Goal: Information Seeking & Learning: Find specific page/section

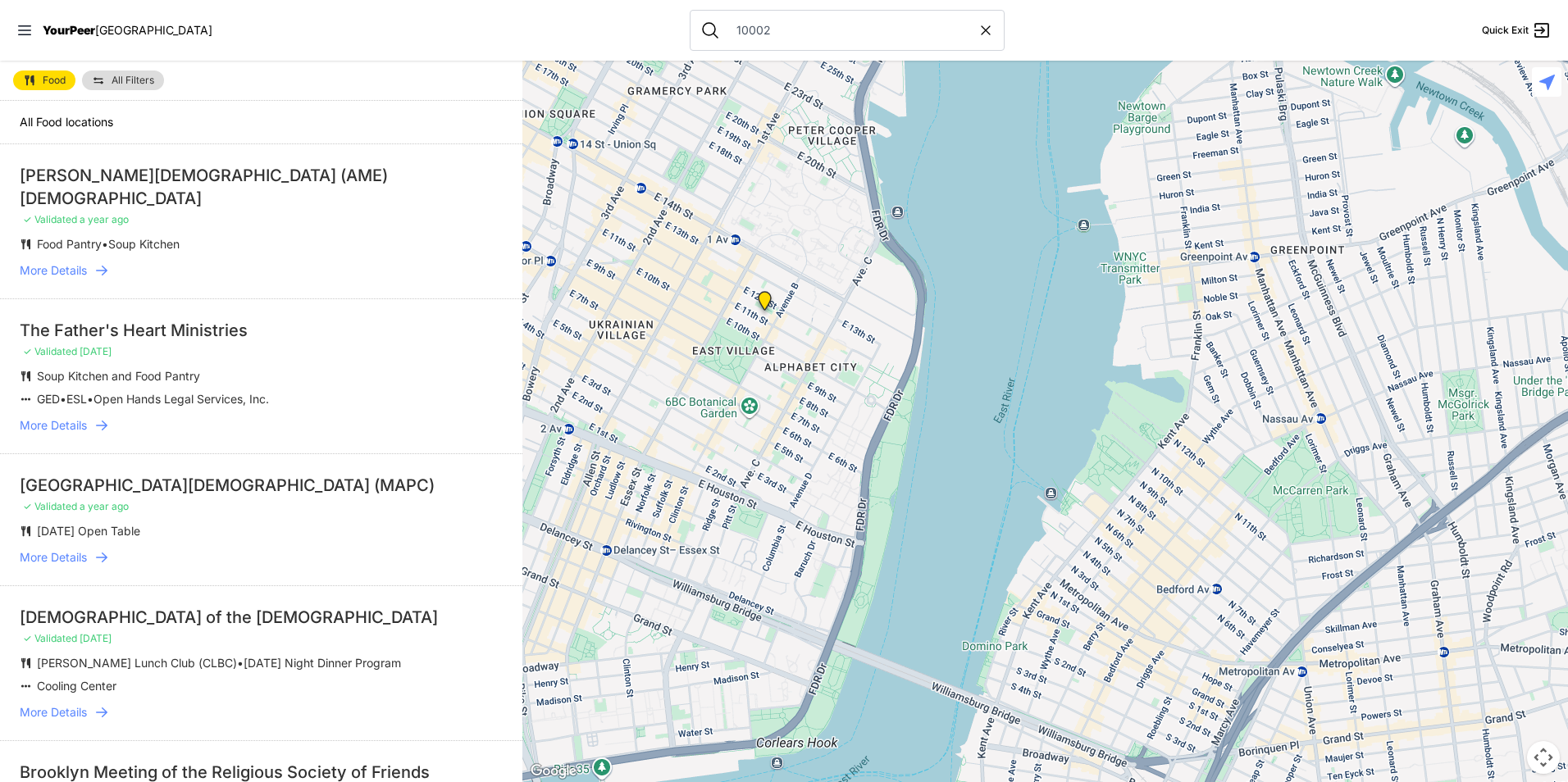
click at [55, 77] on span "Food" at bounding box center [54, 81] width 23 height 10
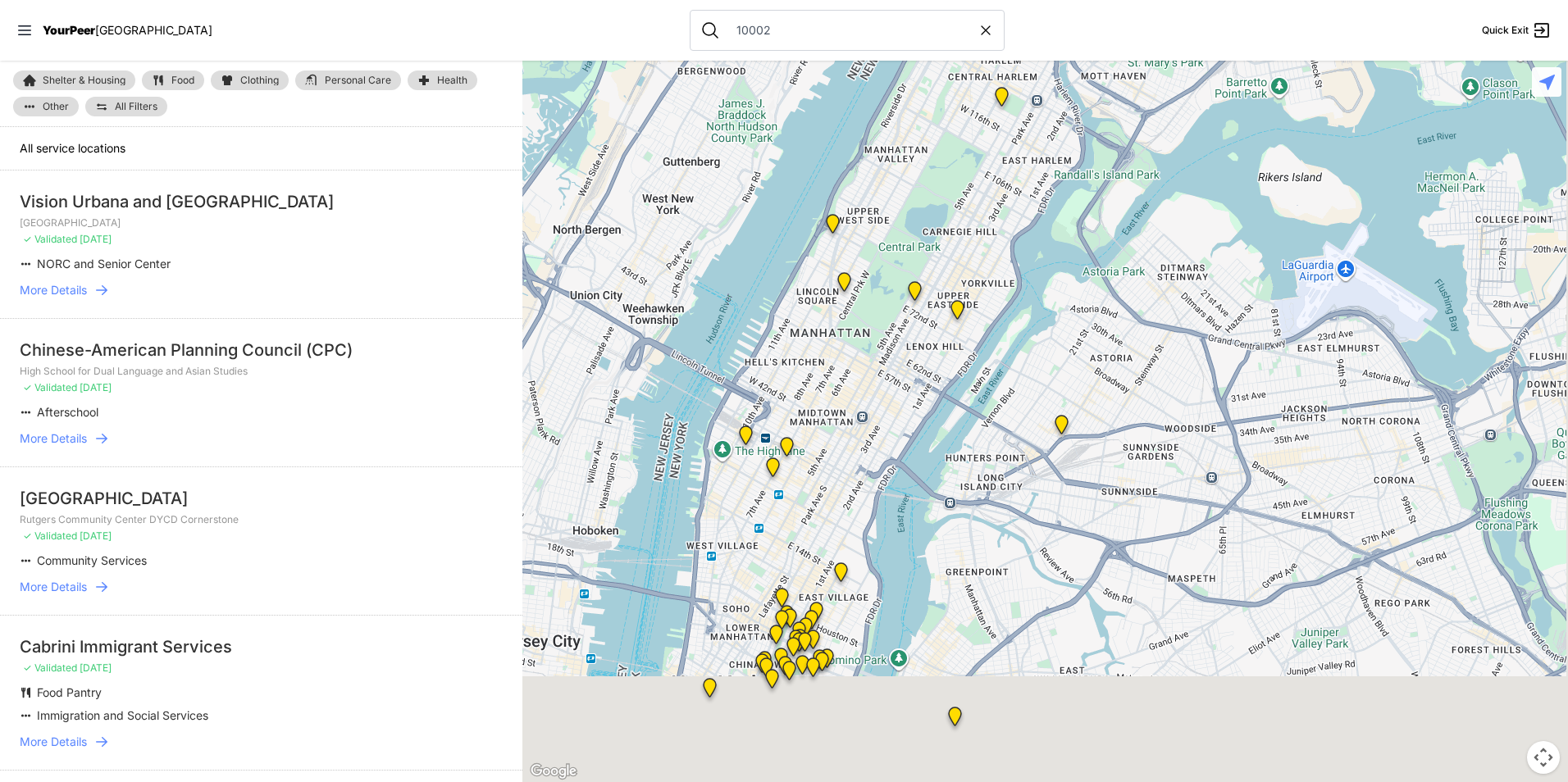
drag, startPoint x: 1020, startPoint y: 688, endPoint x: 946, endPoint y: 418, distance: 280.0
click at [946, 418] on div at bounding box center [1045, 421] width 1046 height 721
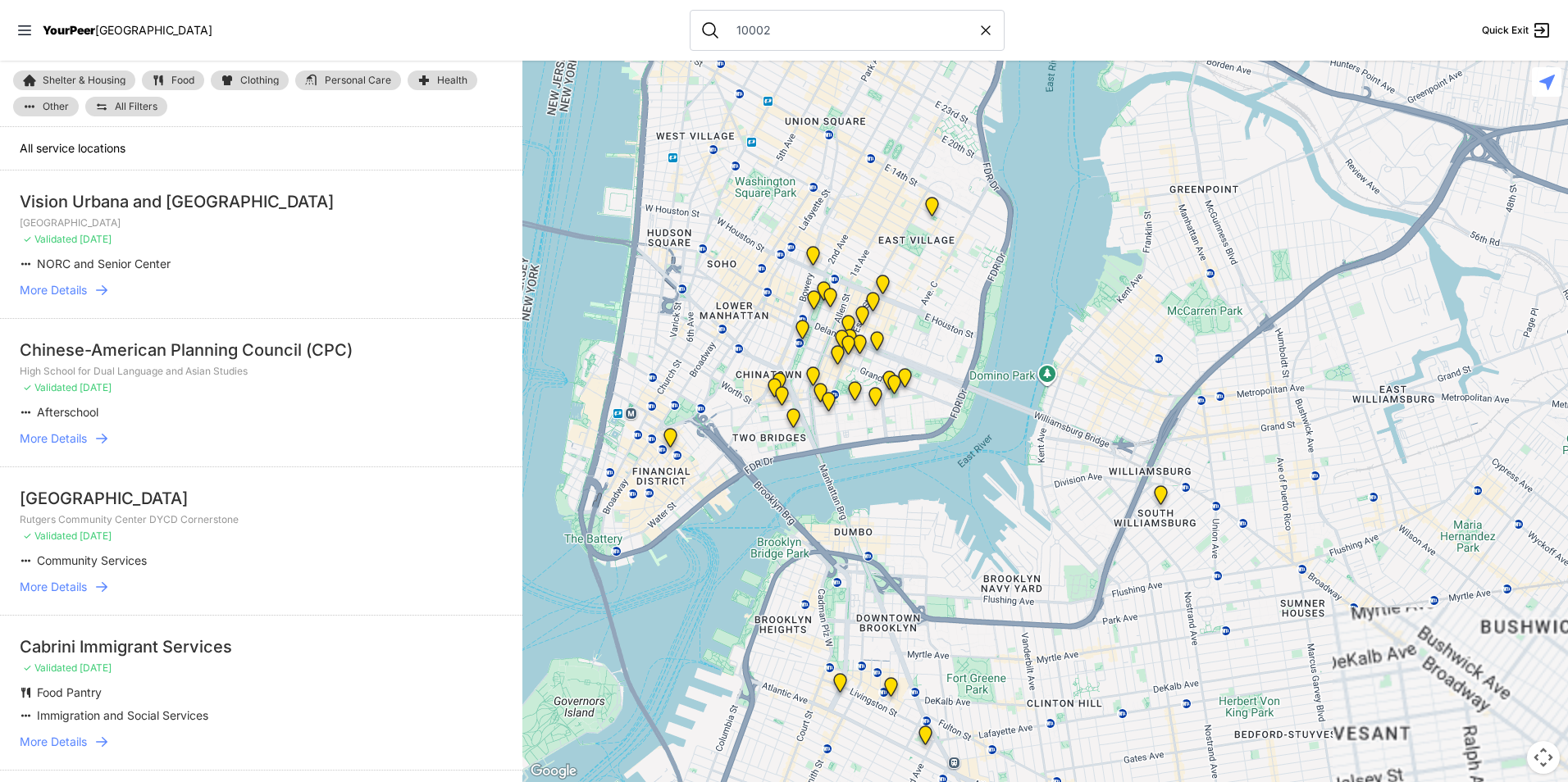
drag, startPoint x: 778, startPoint y: 652, endPoint x: 937, endPoint y: 356, distance: 336.0
click at [937, 356] on div at bounding box center [1045, 421] width 1046 height 721
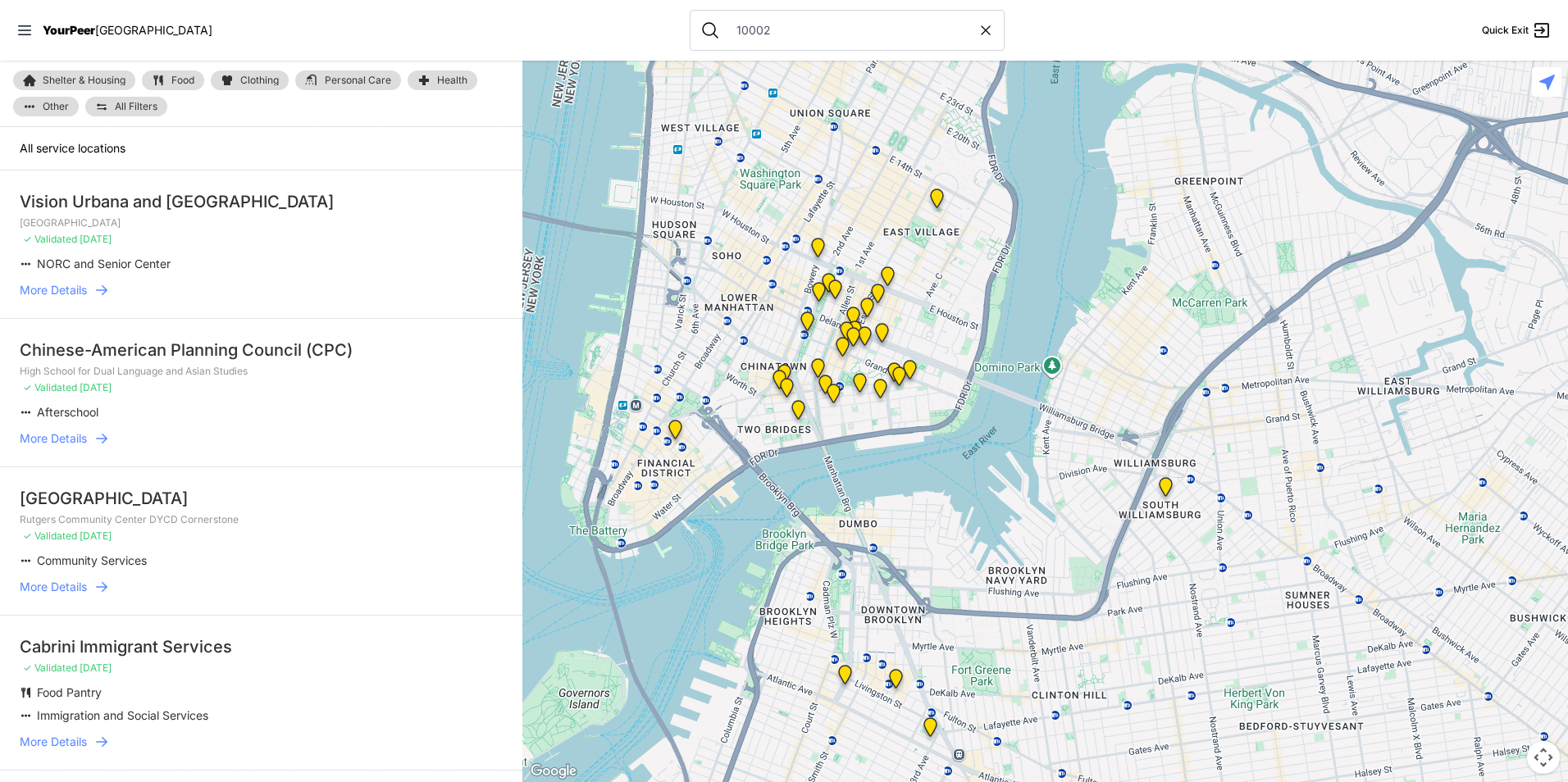
click at [169, 86] on link "Food" at bounding box center [173, 80] width 62 height 19
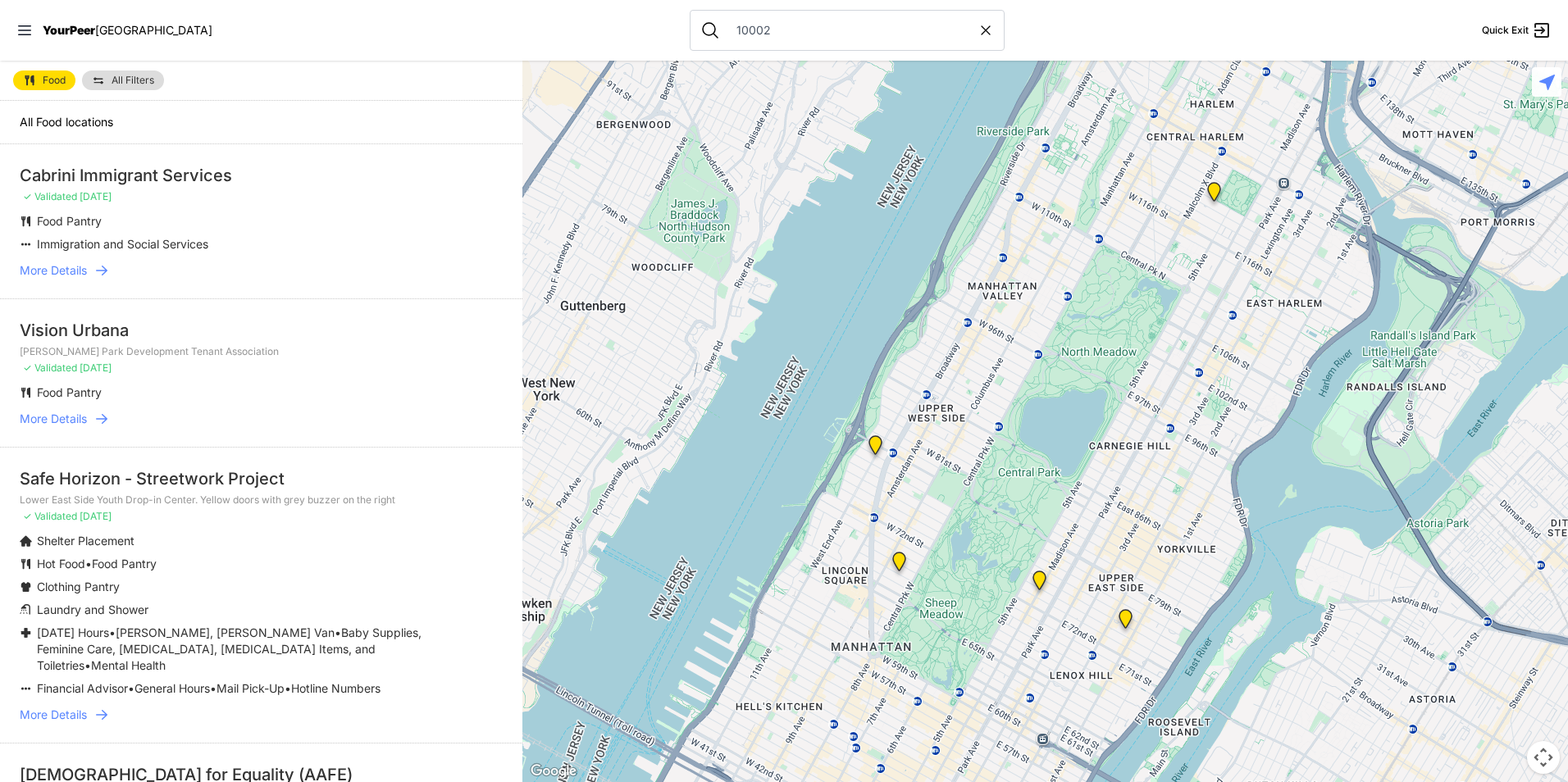
click at [107, 80] on link "All Filters" at bounding box center [122, 80] width 82 height 19
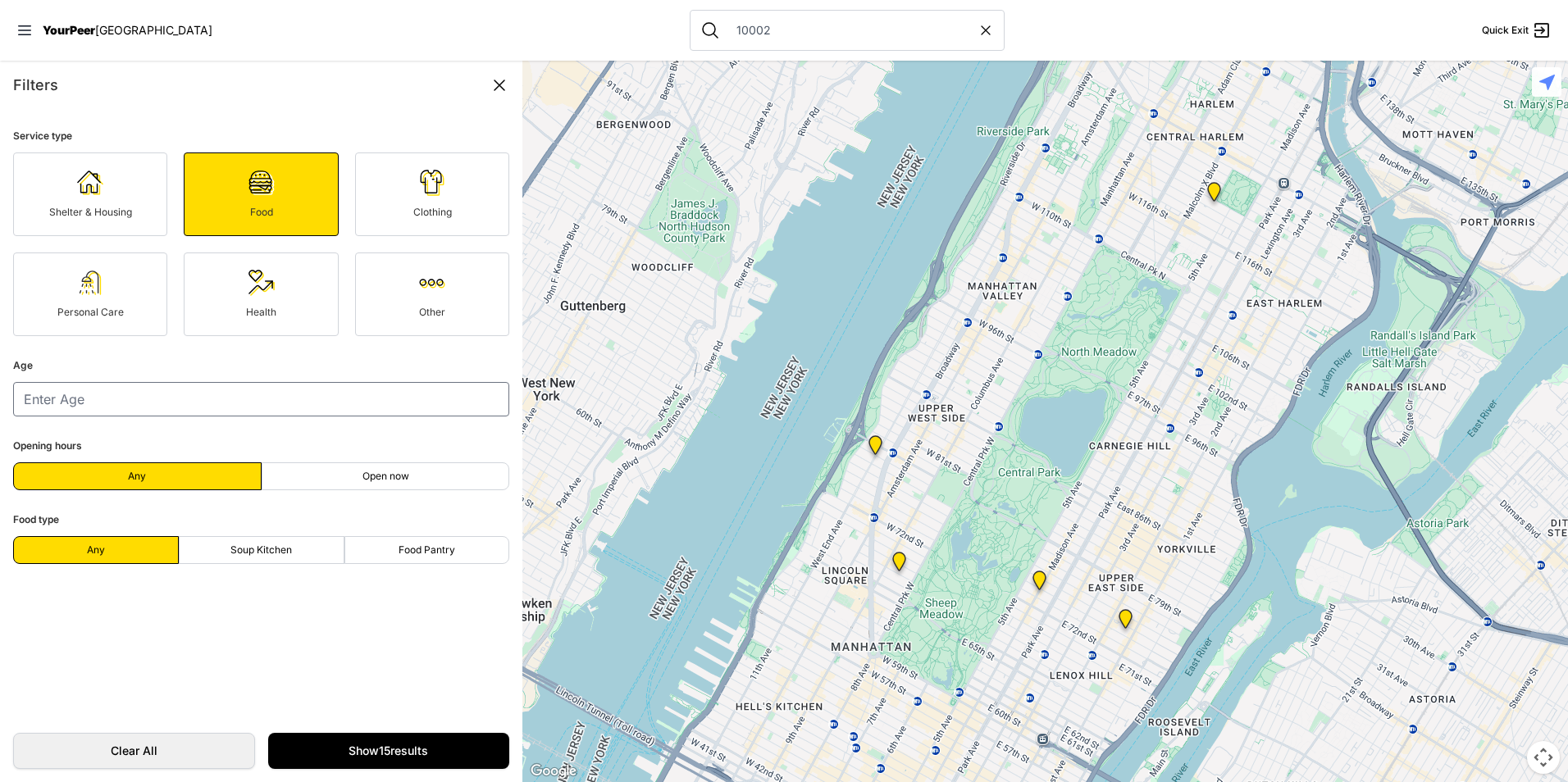
click at [374, 467] on label "Open now" at bounding box center [385, 476] width 249 height 28
click at [385, 476] on input "Open now" at bounding box center [385, 476] width 1 height 1
radio input "true"
click at [420, 552] on span "Food Pantry" at bounding box center [426, 550] width 56 height 13
click at [426, 551] on input "Food Pantry" at bounding box center [426, 550] width 1 height 1
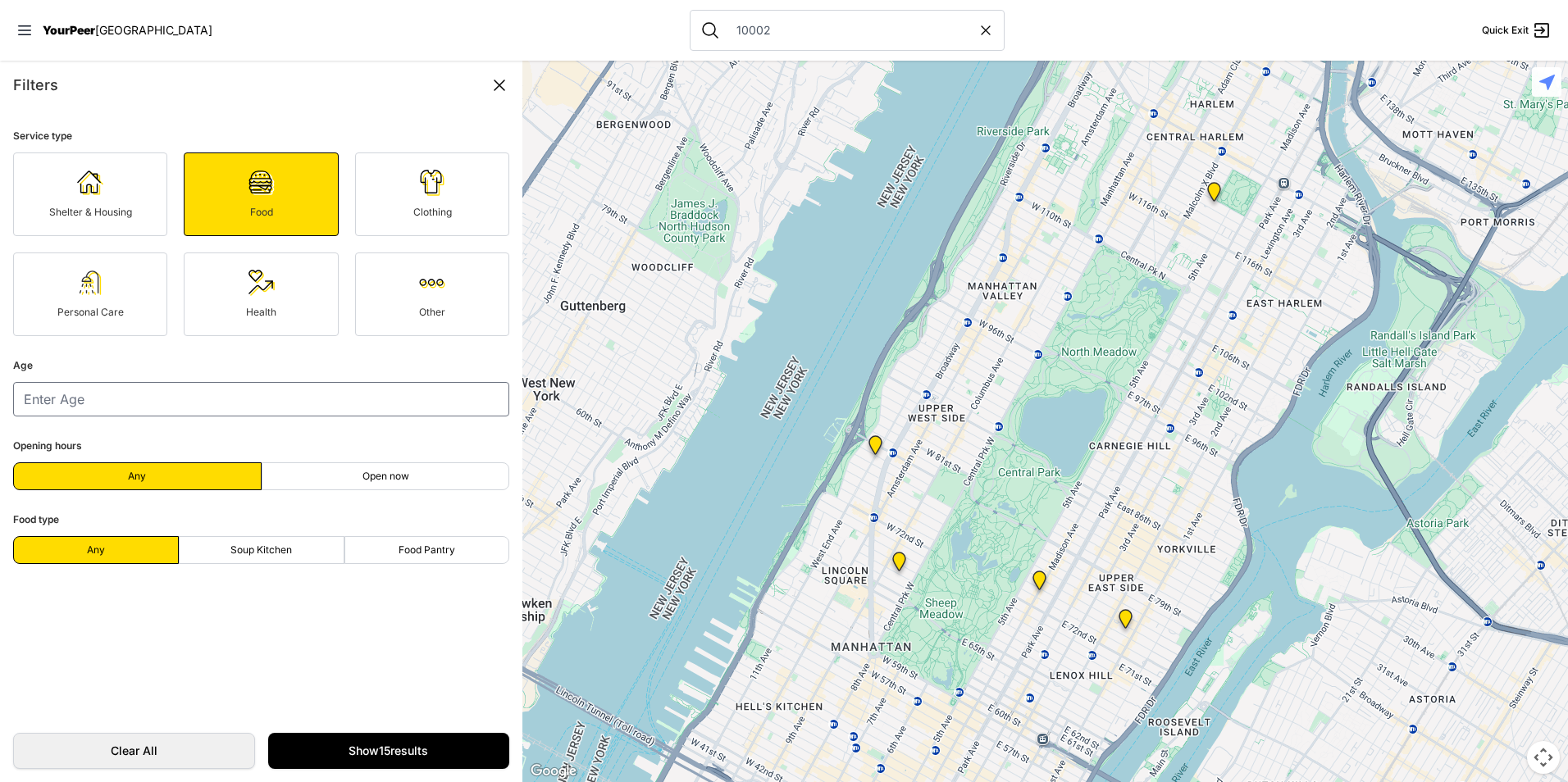
radio input "true"
click at [289, 542] on label "Soup Kitchen" at bounding box center [261, 549] width 166 height 28
click at [261, 550] on input "Soup Kitchen" at bounding box center [260, 550] width 1 height 1
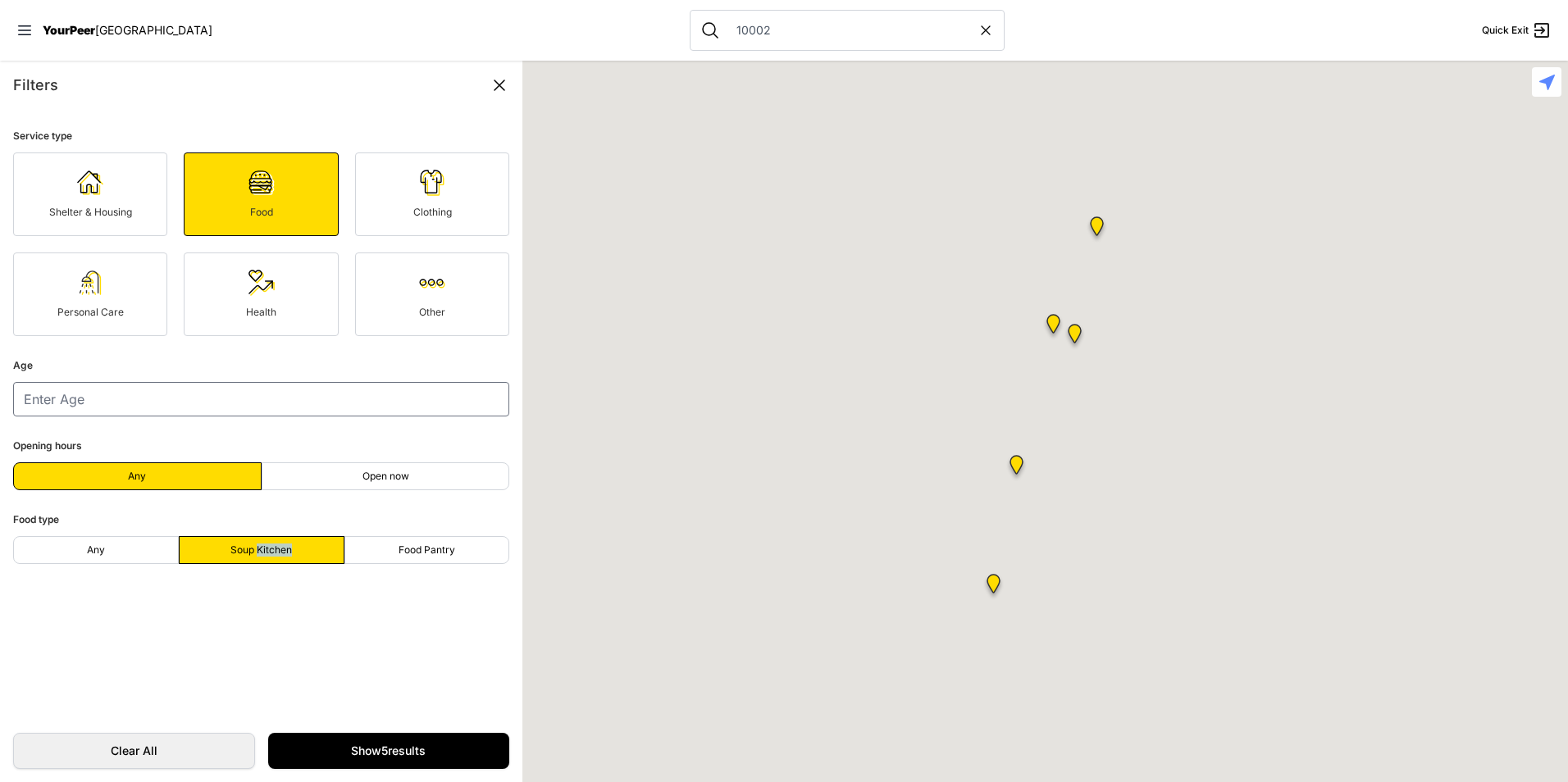
click at [284, 548] on span "Soup Kitchen" at bounding box center [260, 550] width 62 height 13
click at [261, 550] on input "Soup Kitchen" at bounding box center [260, 550] width 1 height 1
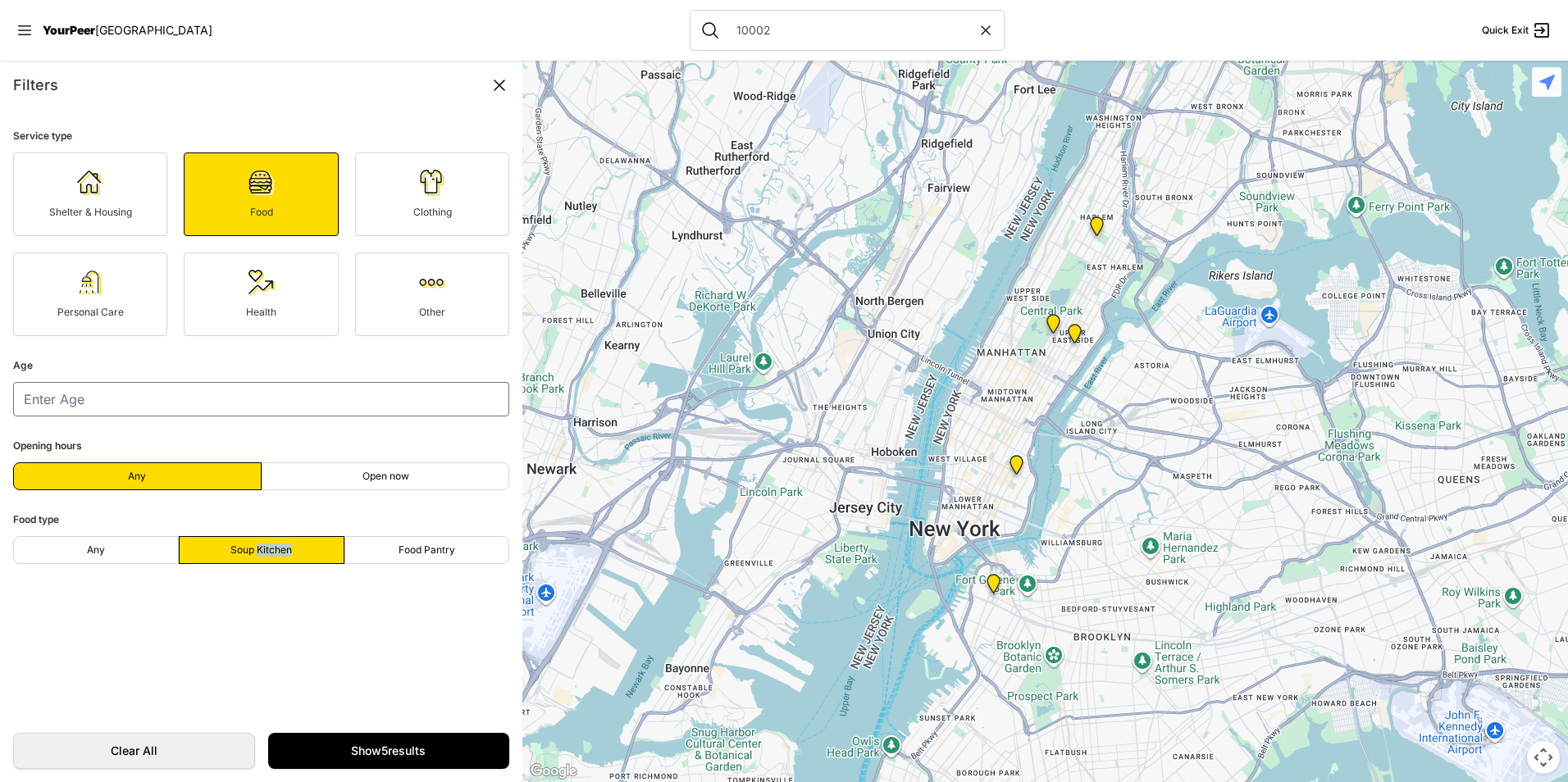
click at [425, 742] on link "Show 5 results" at bounding box center [388, 751] width 242 height 36
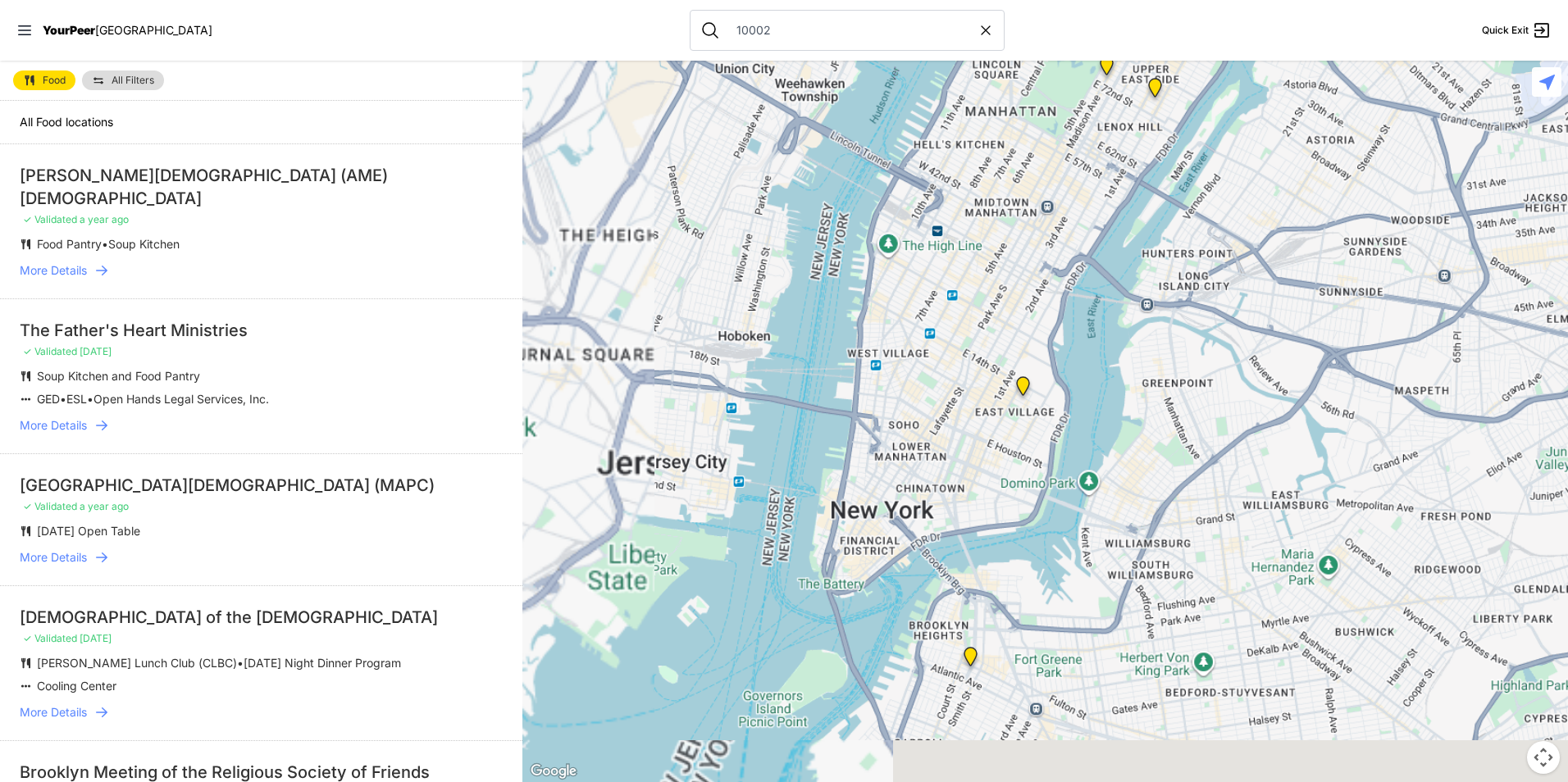
drag, startPoint x: 808, startPoint y: 561, endPoint x: 1053, endPoint y: 317, distance: 345.8
click at [1059, 312] on div at bounding box center [1045, 421] width 1046 height 721
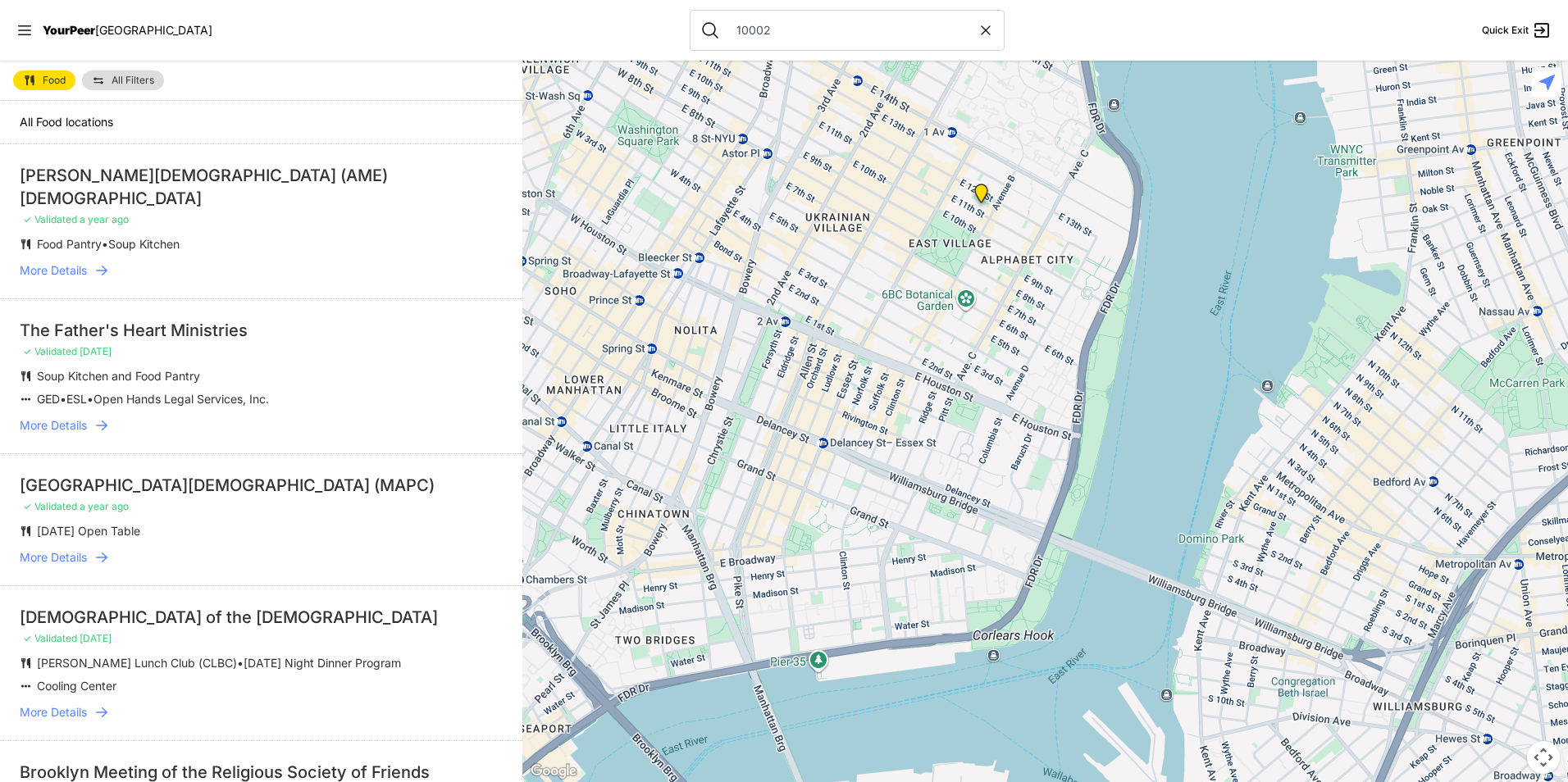
click at [979, 195] on img at bounding box center [981, 196] width 34 height 40
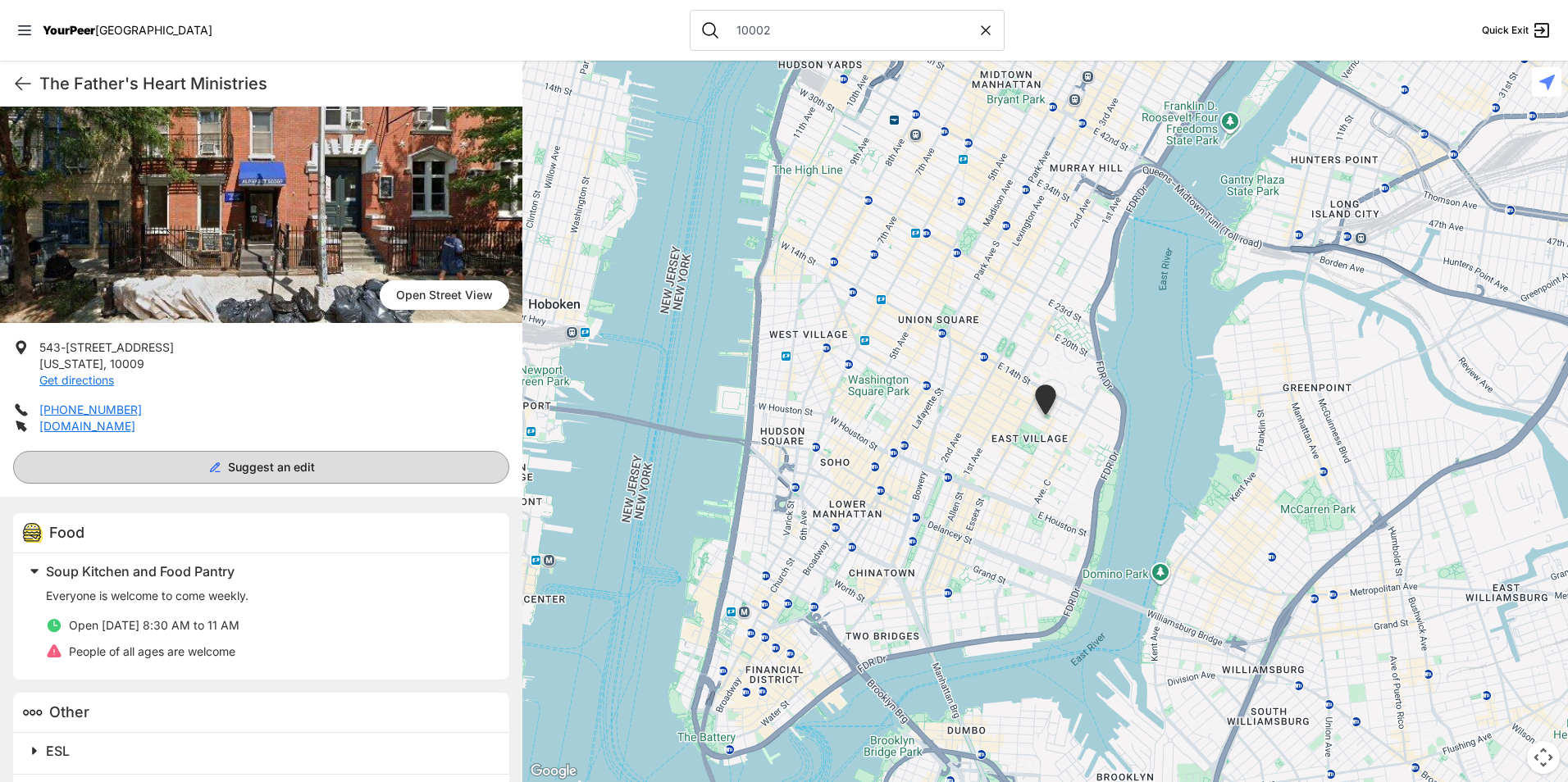
scroll to position [164, 0]
